Goal: Check status: Check status

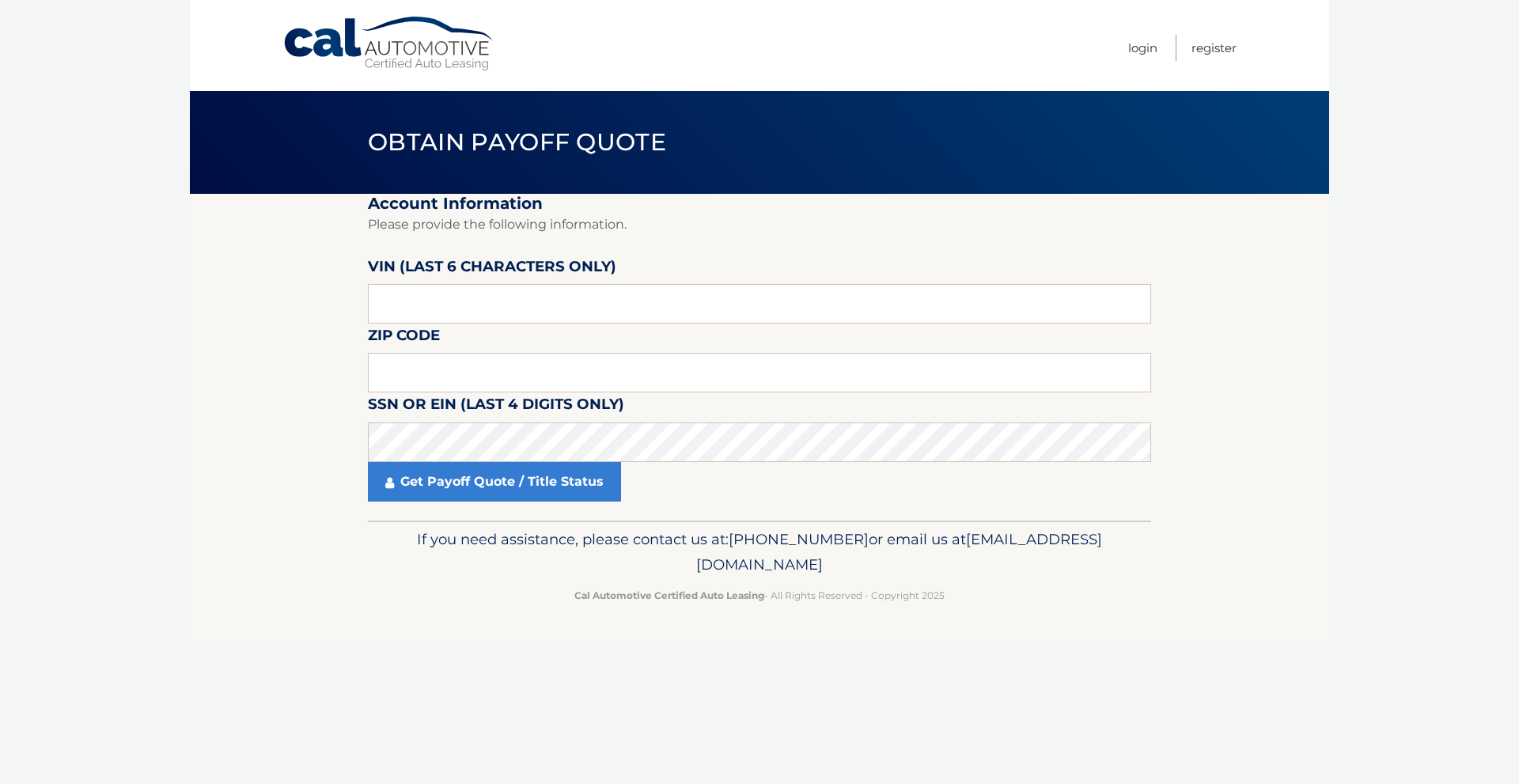
click at [576, 276] on label "VIN (last 6 characters only)" at bounding box center [492, 269] width 248 height 29
click at [553, 290] on input "text" at bounding box center [760, 304] width 783 height 40
type input "765658"
click at [548, 373] on input "text" at bounding box center [760, 373] width 783 height 40
type input "02035"
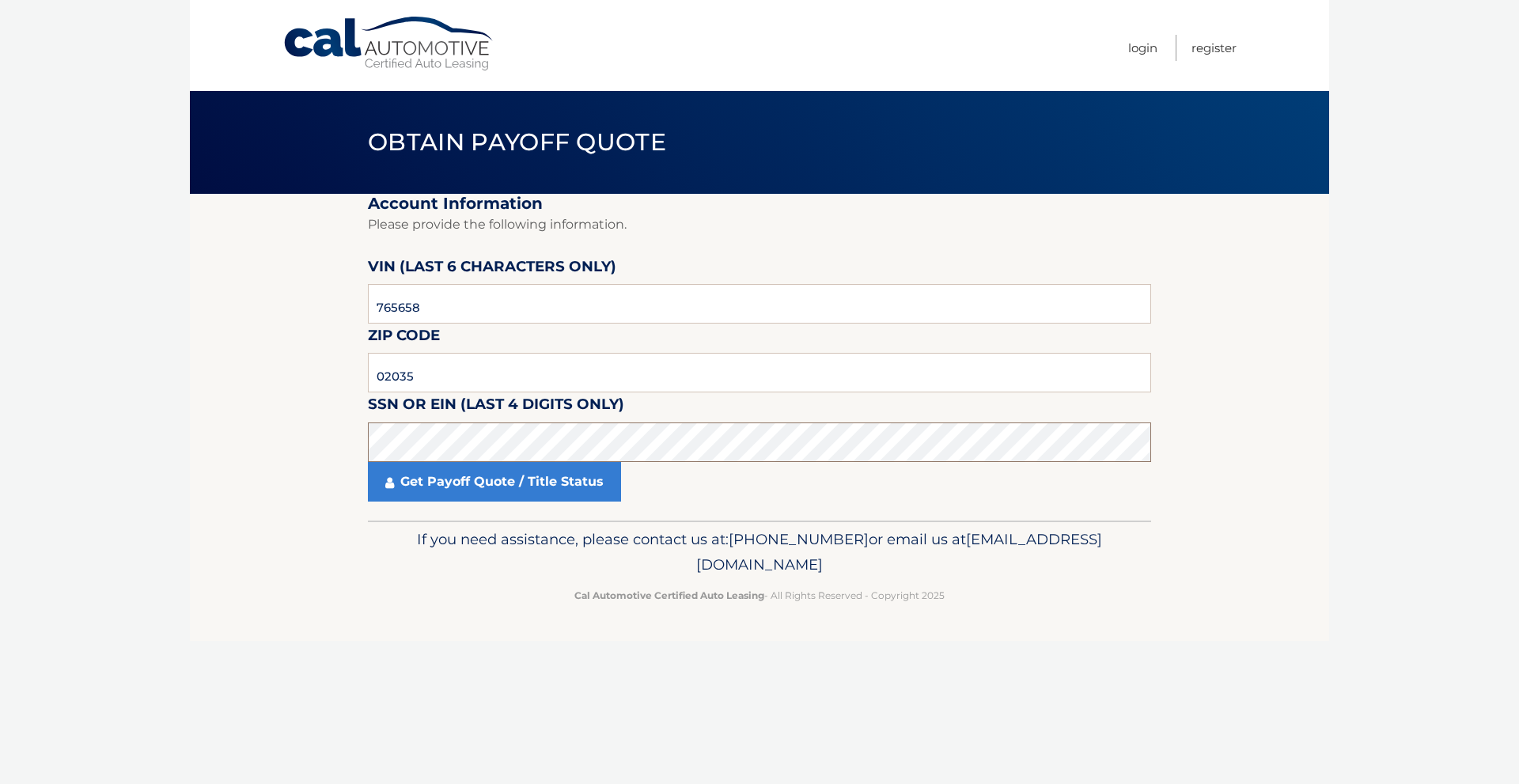
click button "For Originating Dealer" at bounding box center [0, 0] width 0 height 0
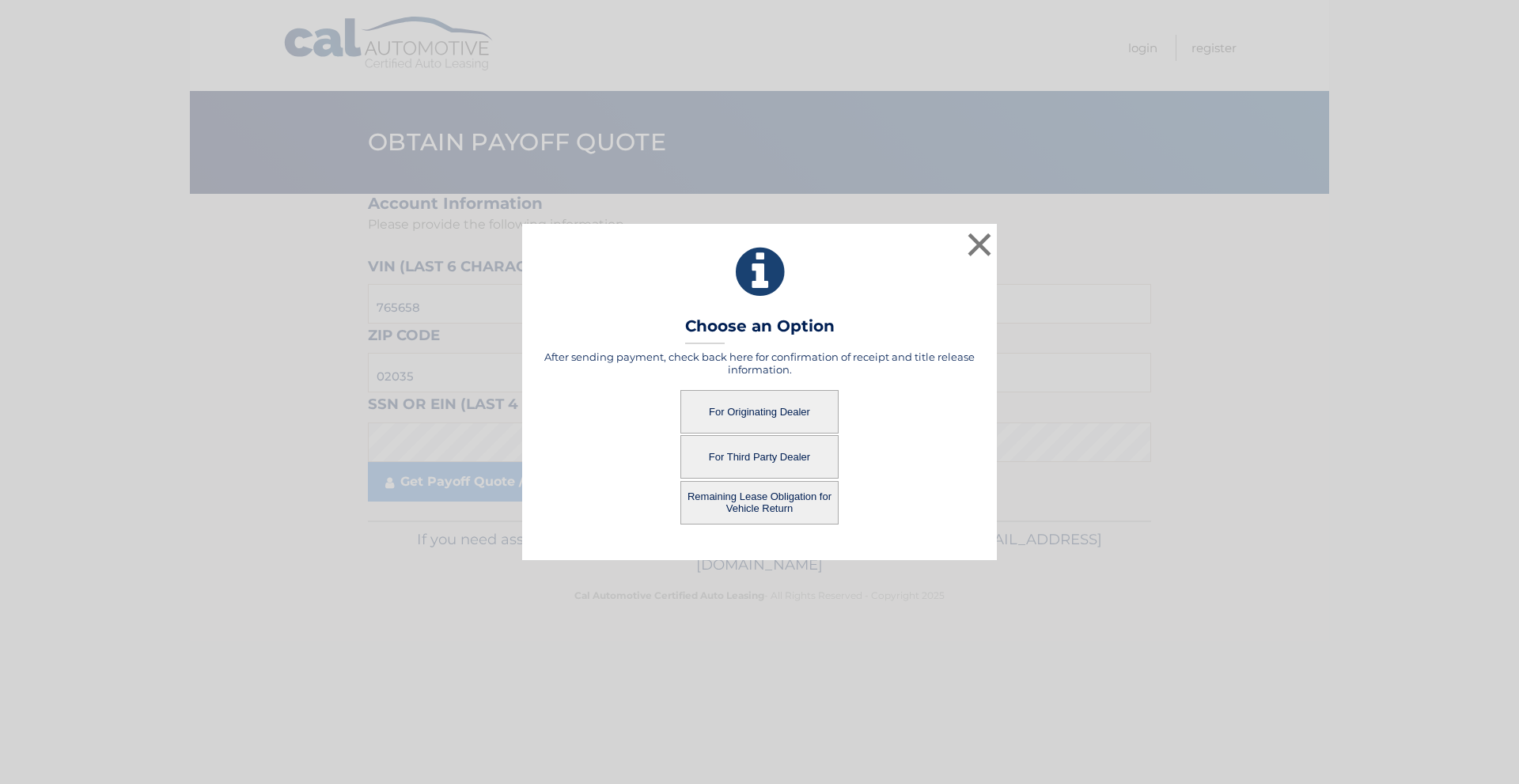
click at [765, 413] on button "For Originating Dealer" at bounding box center [760, 412] width 158 height 44
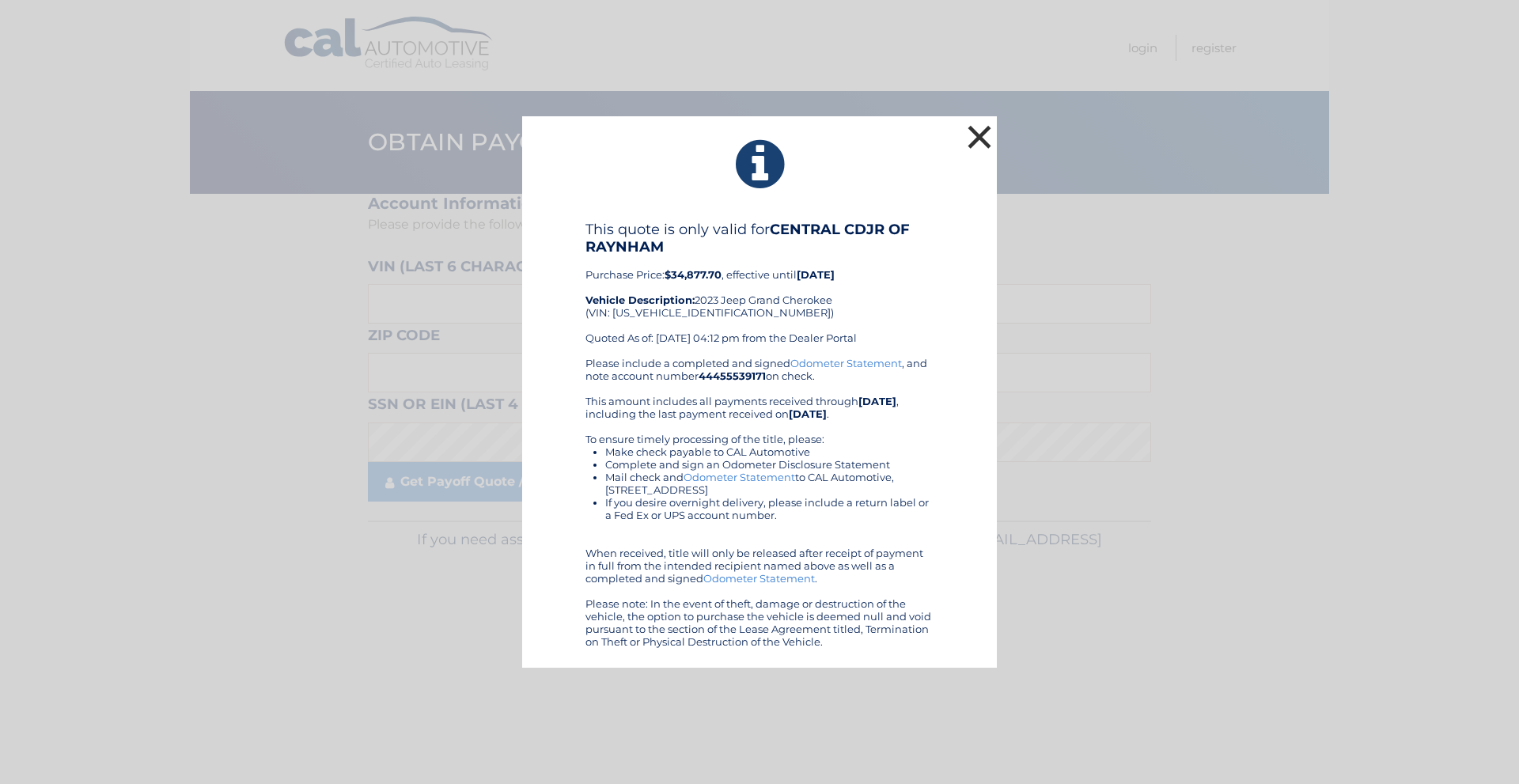
click at [989, 137] on button "×" at bounding box center [979, 136] width 31 height 31
